Goal: Download file/media

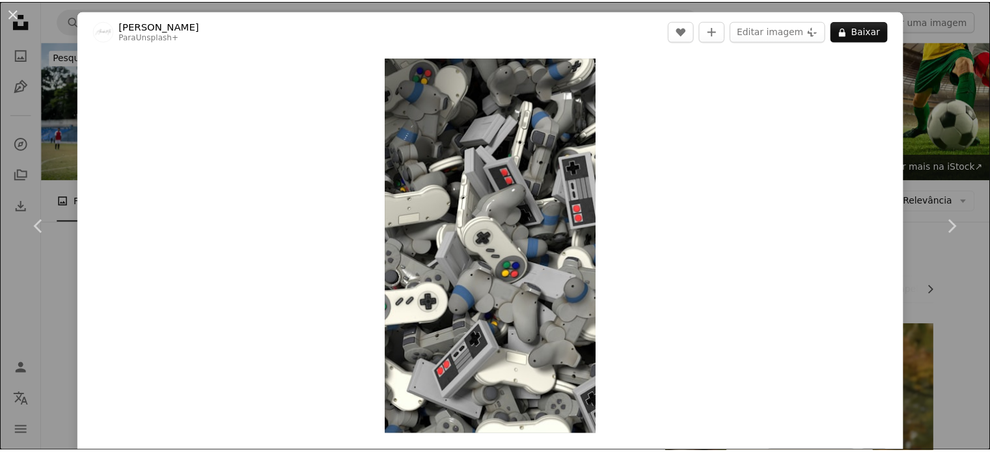
scroll to position [707, 0]
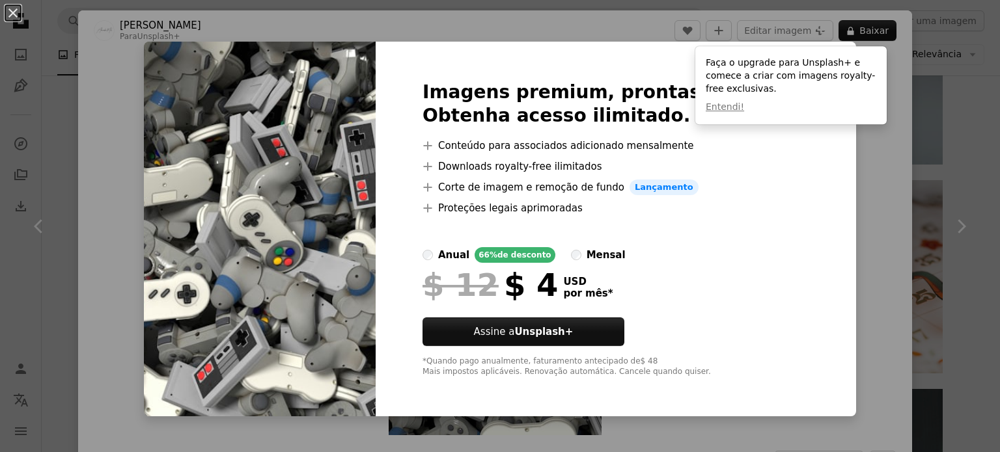
click at [776, 182] on div "Imagens premium, prontas para usar. Obtenha acesso ilimitado. A plus sign Conte…" at bounding box center [616, 229] width 480 height 375
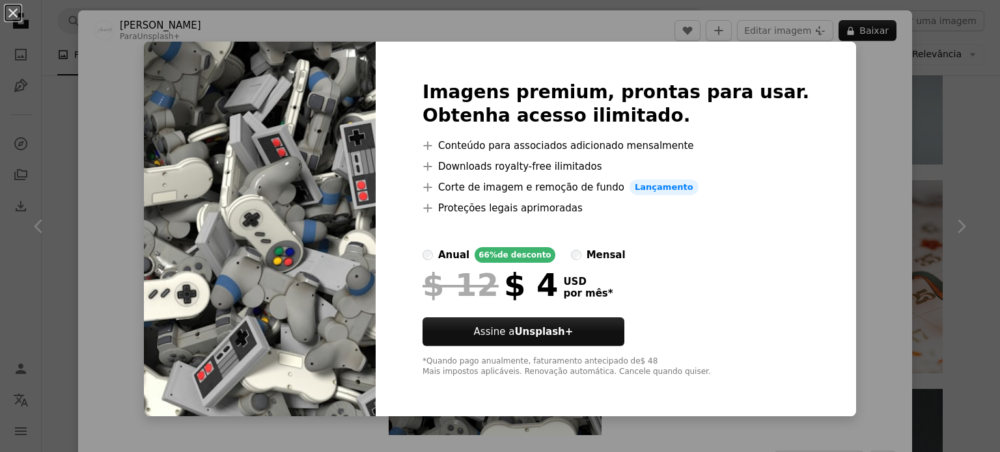
click at [966, 135] on div "An X shape Imagens premium, prontas para usar. Obtenha acesso ilimitado. A plus…" at bounding box center [500, 226] width 1000 height 452
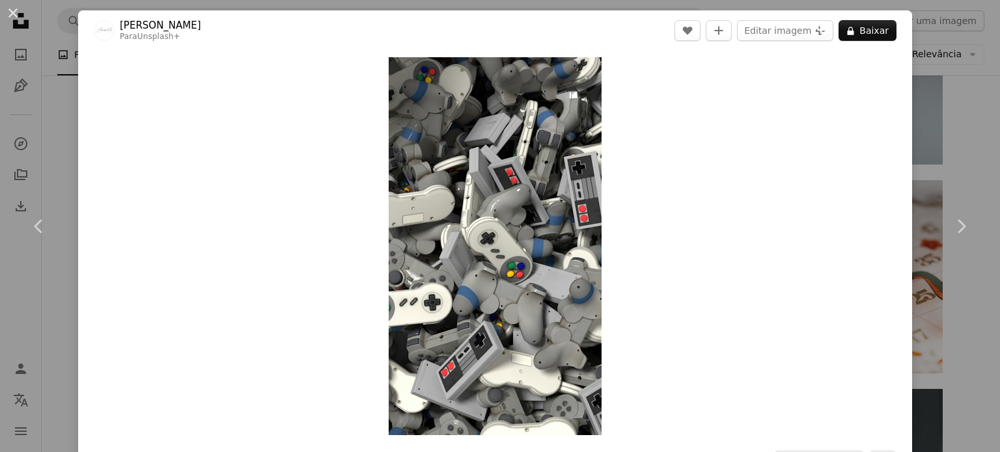
click at [972, 64] on div "An X shape Chevron left Chevron right Alexander Mils Para Unsplash+ A heart A p…" at bounding box center [500, 226] width 1000 height 452
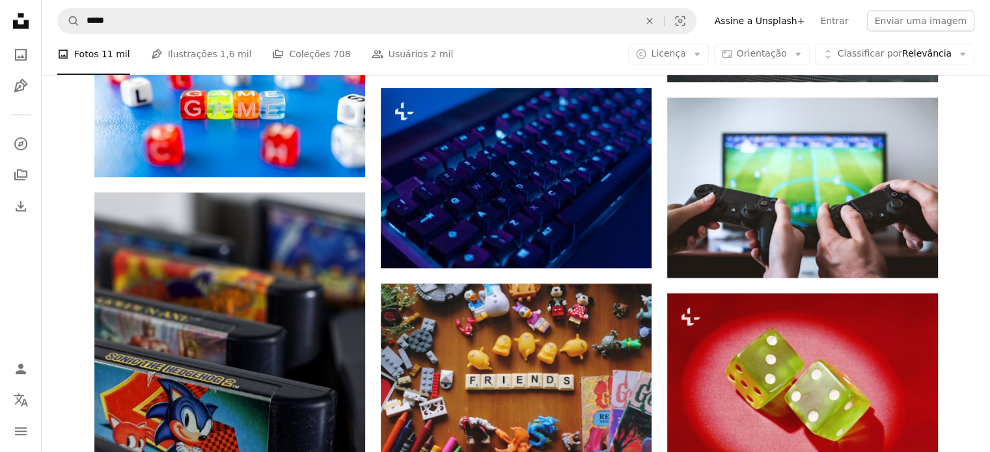
scroll to position [1162, 0]
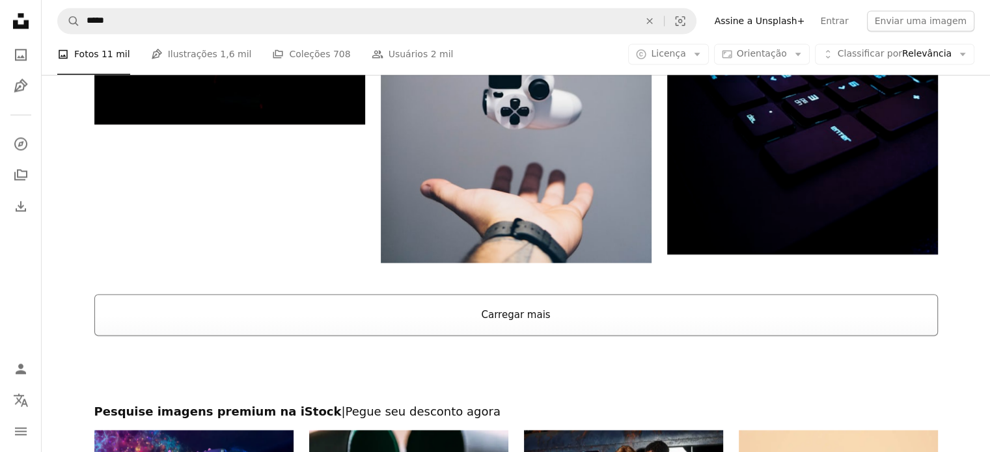
click at [627, 318] on button "Carregar mais" at bounding box center [515, 315] width 843 height 42
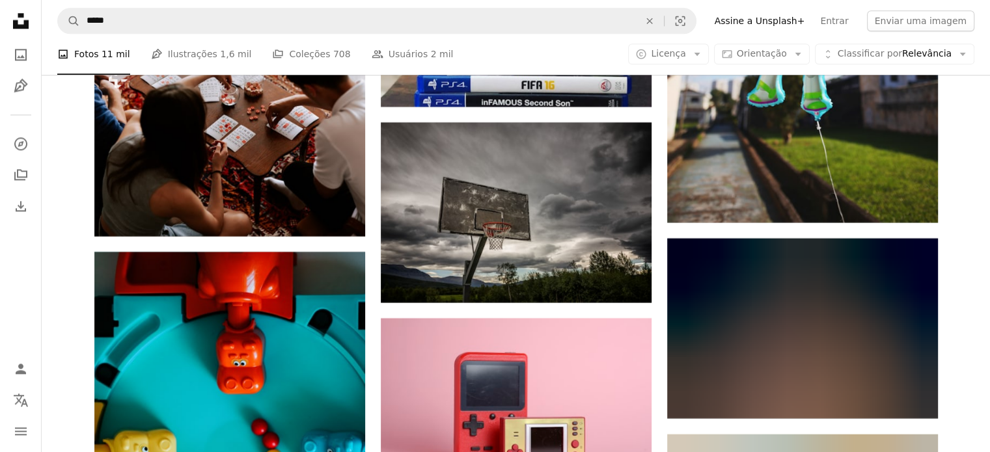
scroll to position [11845, 0]
